Goal: Task Accomplishment & Management: Use online tool/utility

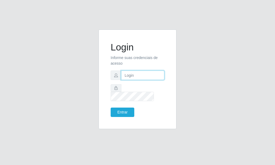
click at [141, 79] on input "text" at bounding box center [142, 75] width 43 height 9
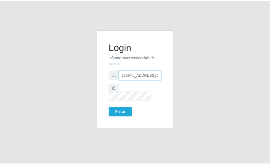
scroll to position [0, 1]
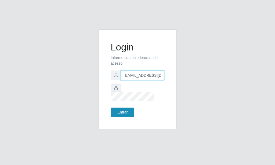
type input "[EMAIL_ADDRESS][DOMAIN_NAME]"
click at [123, 109] on button "Entrar" at bounding box center [123, 112] width 24 height 9
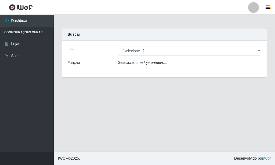
click at [188, 56] on div "Loja [Selecione...] Rede Potiguar 6 - Extremoz Função Selecione uma loja primei…" at bounding box center [164, 59] width 205 height 37
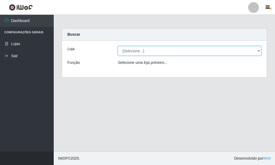
click at [118, 46] on select "[Selecione...] Rede Potiguar 6 - Extremoz" at bounding box center [189, 50] width 143 height 9
select select "80"
click option "Rede Potiguar 6 - Extremoz" at bounding box center [0, 0] width 0 height 0
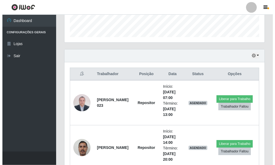
scroll to position [164, 0]
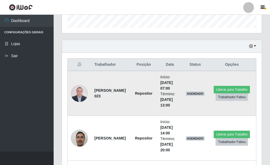
click at [74, 88] on img at bounding box center [79, 93] width 17 height 23
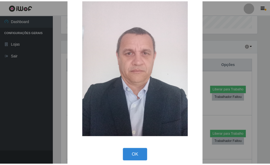
scroll to position [25, 0]
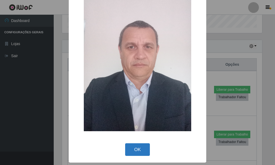
click at [138, 148] on button "OK" at bounding box center [137, 149] width 25 height 13
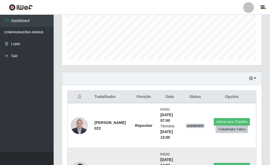
scroll to position [121, 0]
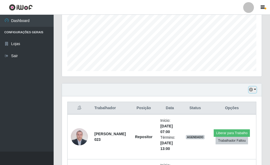
click at [252, 89] on icon "button" at bounding box center [251, 90] width 4 height 4
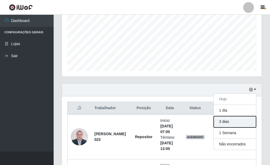
click at [237, 118] on button "3 dias" at bounding box center [235, 121] width 42 height 11
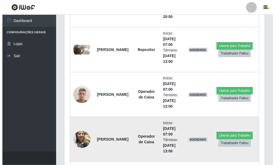
scroll to position [342, 0]
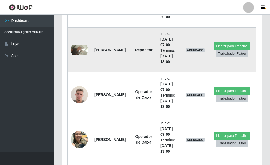
click at [86, 49] on img at bounding box center [79, 50] width 17 height 10
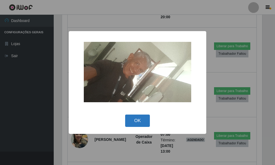
click at [130, 115] on button "OK" at bounding box center [137, 121] width 25 height 13
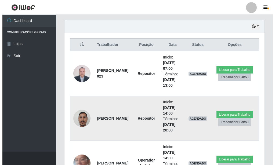
scroll to position [151, 0]
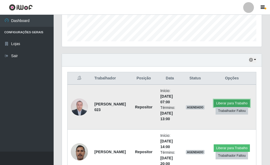
click at [231, 103] on button "Liberar para Trabalho" at bounding box center [232, 104] width 36 height 8
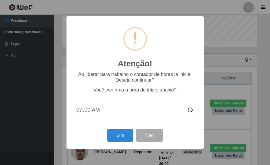
scroll to position [268283, 268194]
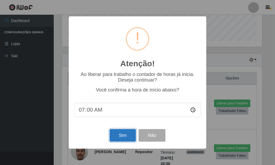
click at [127, 139] on button "Sim" at bounding box center [123, 135] width 26 height 13
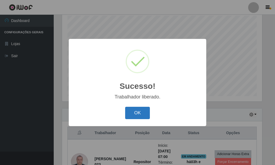
click at [134, 109] on button "OK" at bounding box center [137, 113] width 25 height 13
